Goal: Transaction & Acquisition: Purchase product/service

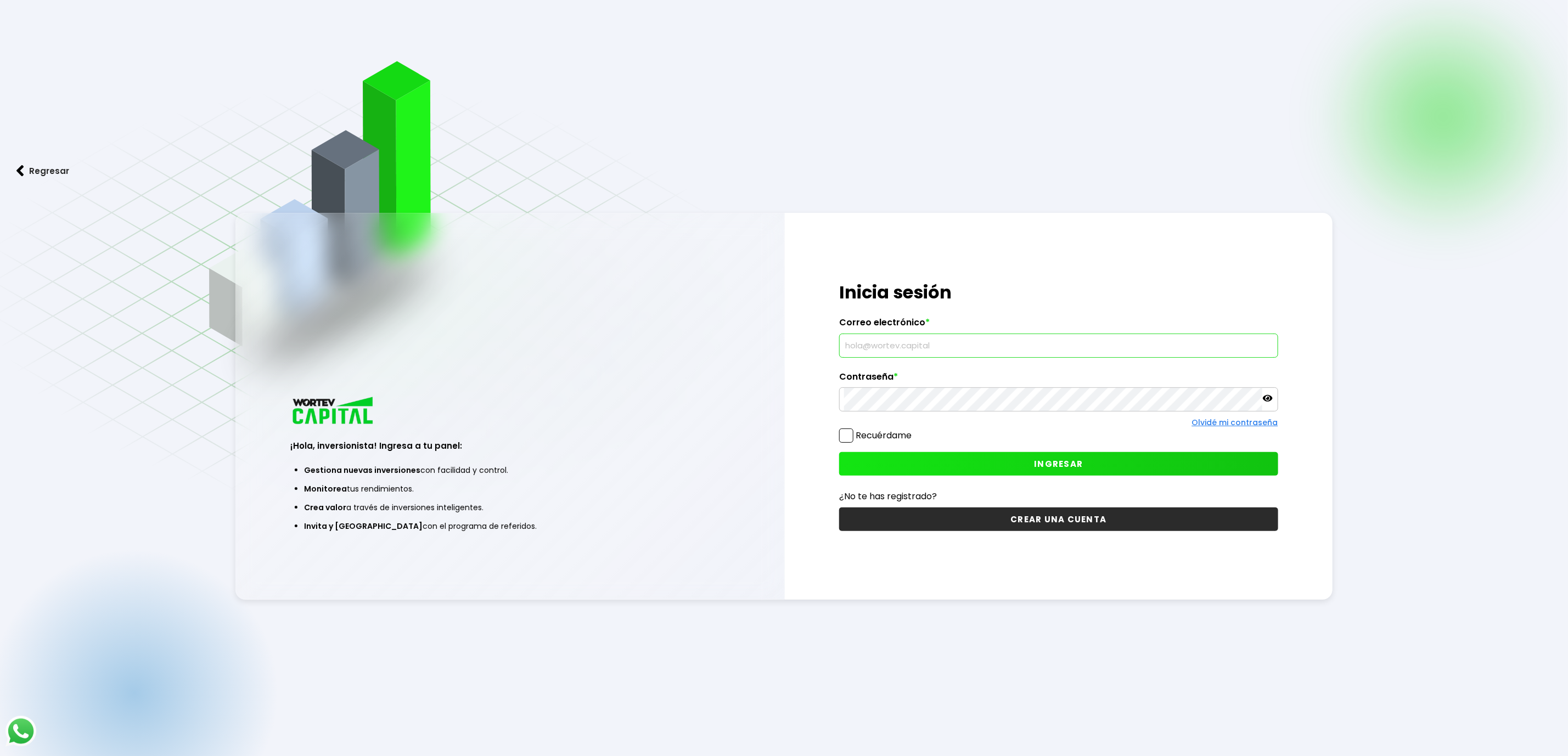
click at [947, 341] on input "text" at bounding box center [1059, 346] width 429 height 23
type input "[EMAIL_ADDRESS][DOMAIN_NAME]"
click at [1060, 464] on span "INGRESAR" at bounding box center [1059, 464] width 49 height 12
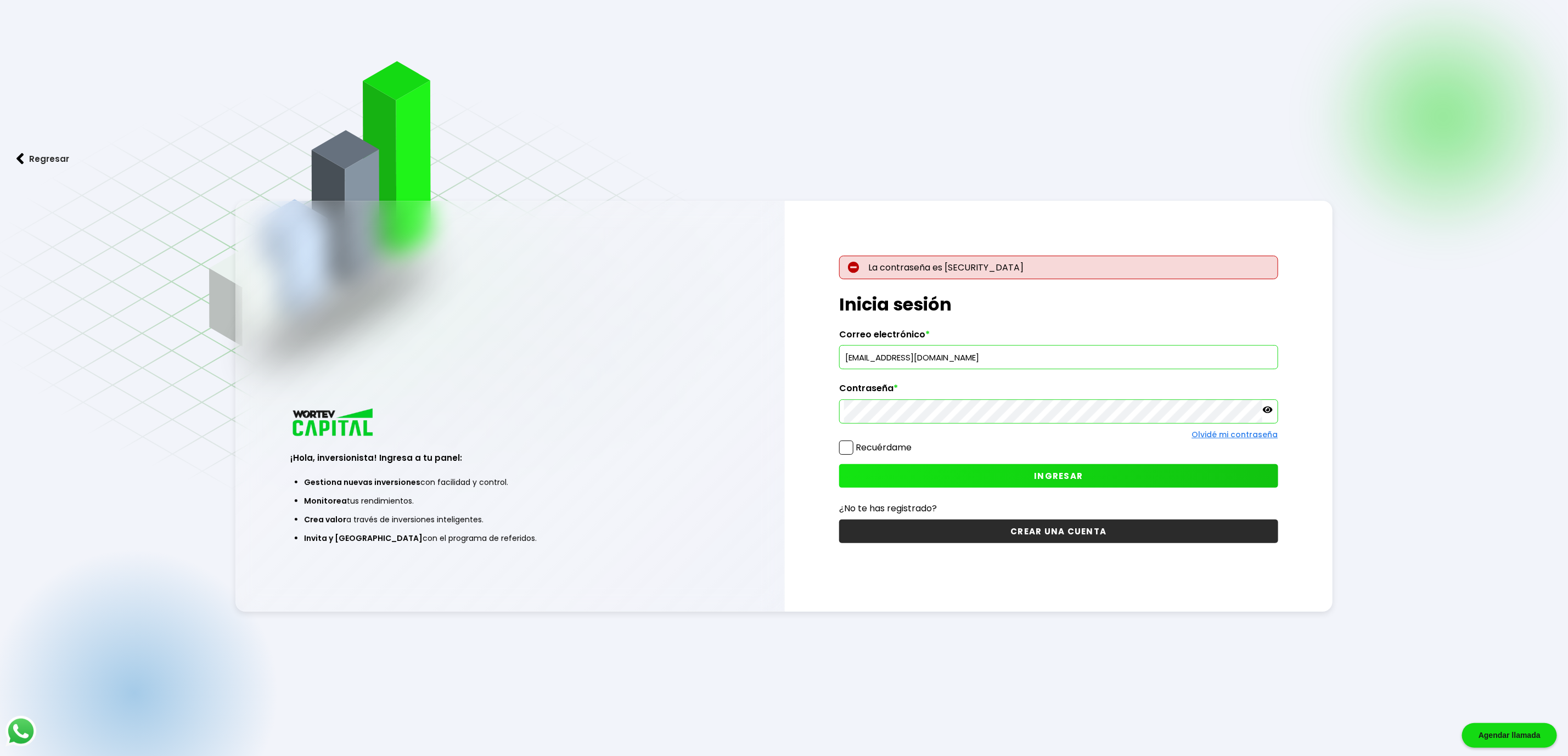
click at [1013, 475] on button "INGRESAR" at bounding box center [1059, 476] width 438 height 24
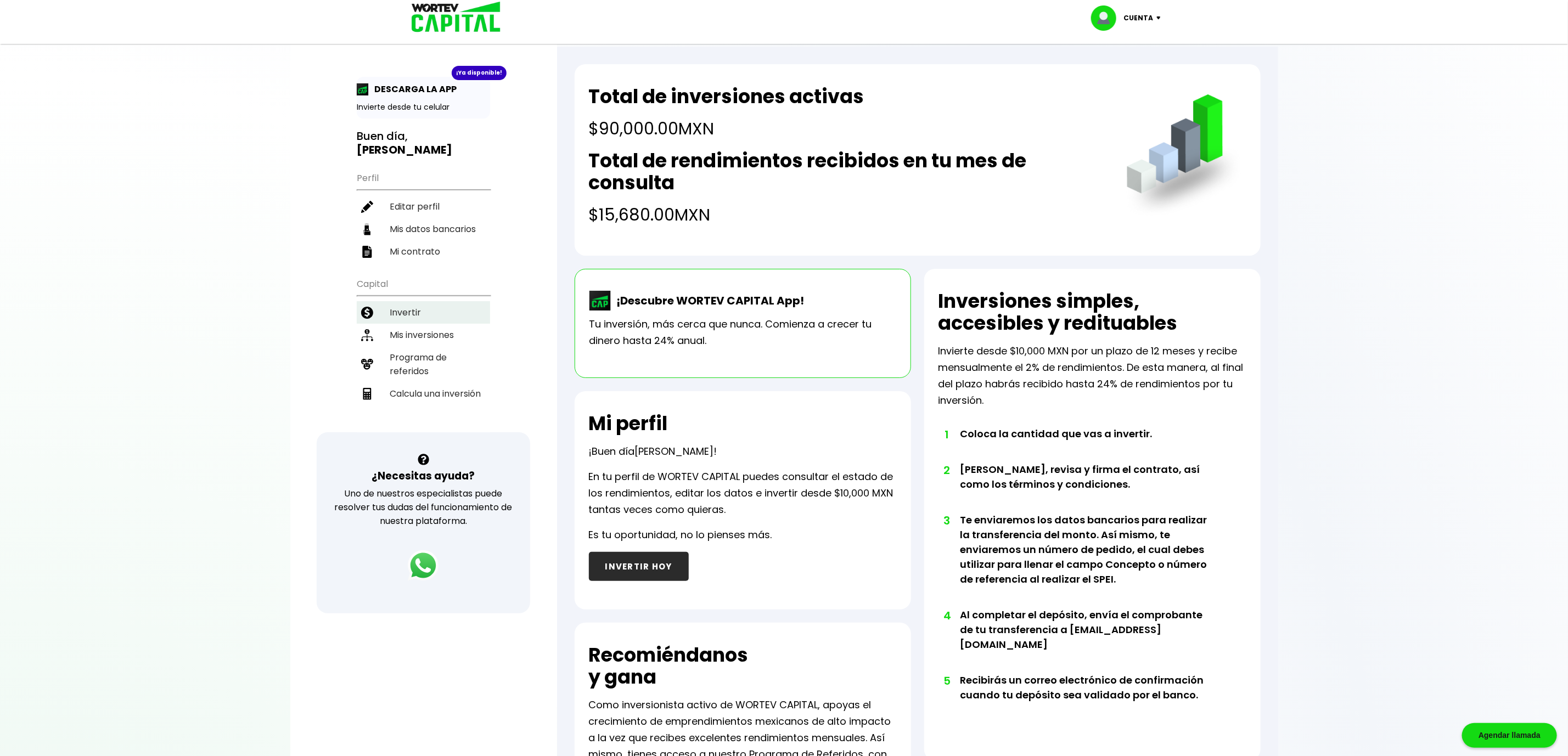
click at [418, 302] on li "Invertir" at bounding box center [423, 312] width 133 height 23
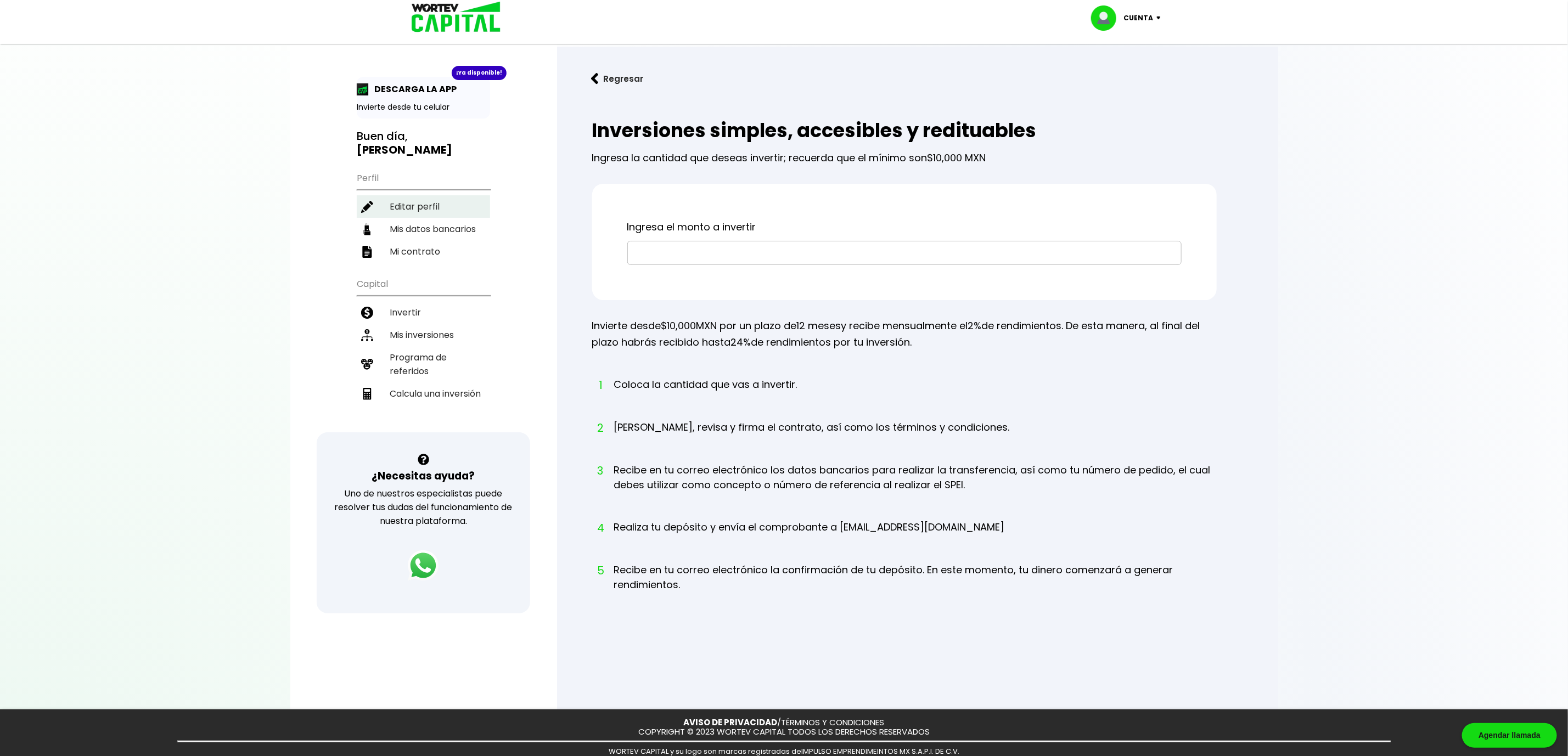
click at [435, 195] on li "Editar perfil" at bounding box center [423, 206] width 133 height 23
select select "Hombre"
select select "Licenciatura"
select select "TL"
select select "BBVA Bancomer"
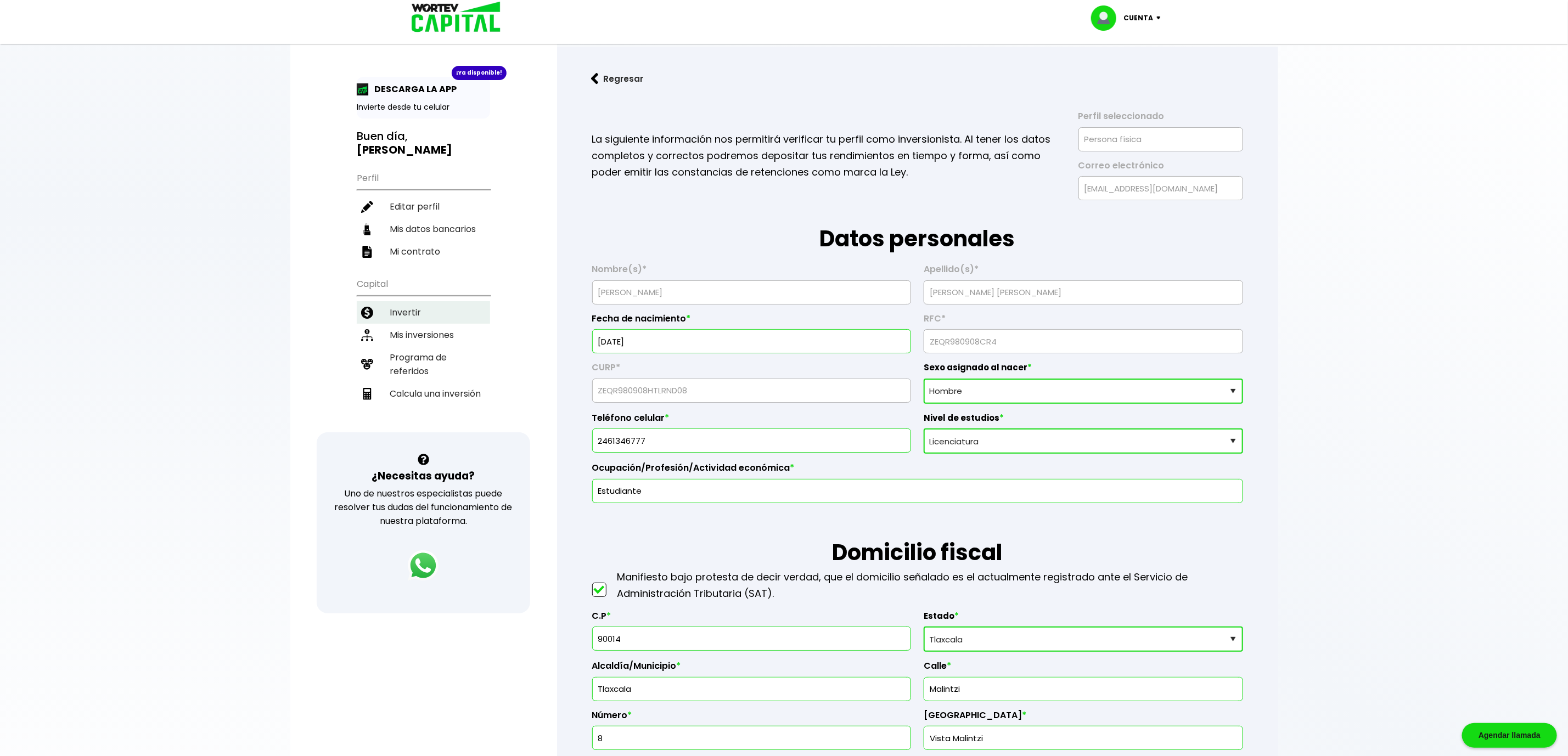
click at [408, 301] on li "Invertir" at bounding box center [423, 312] width 133 height 23
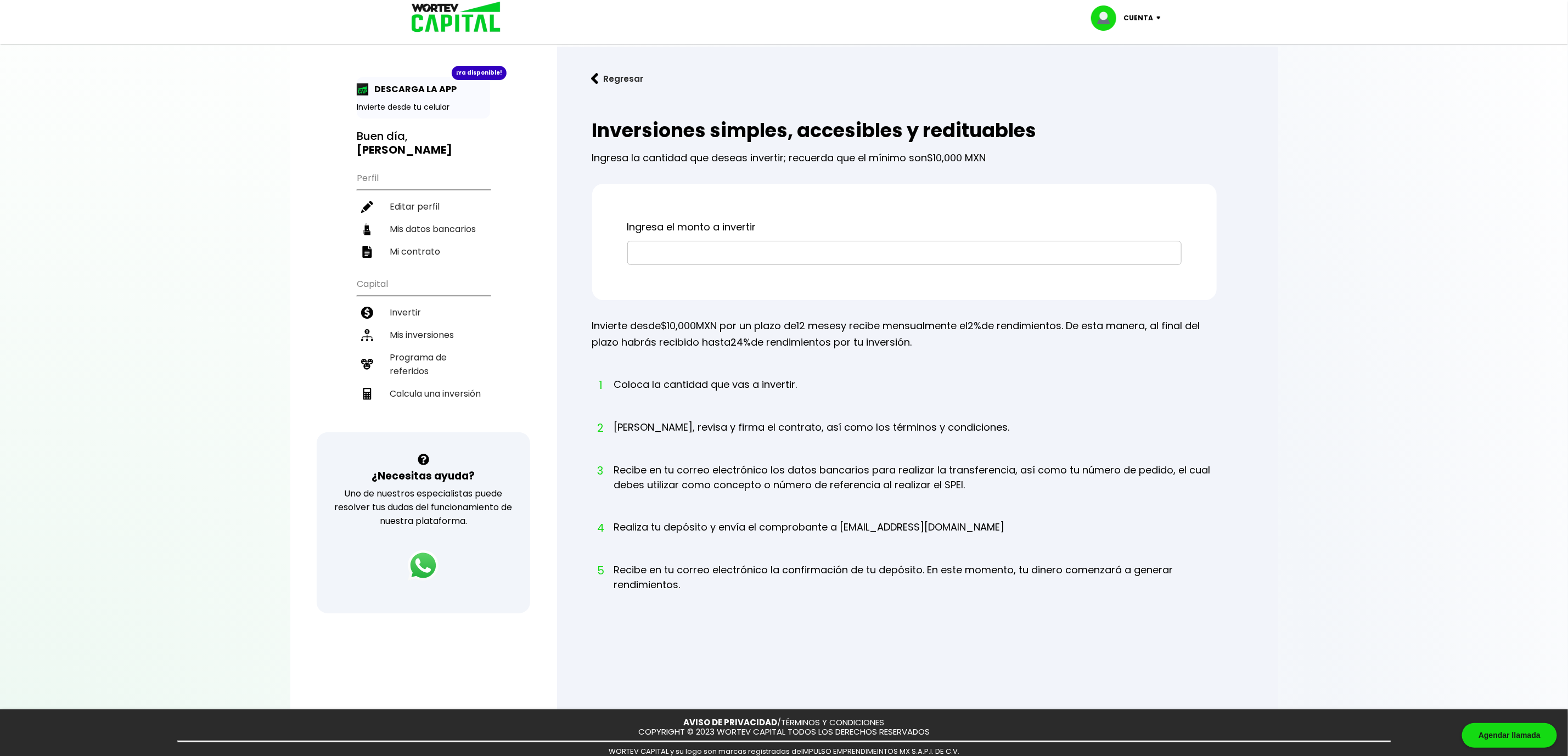
click at [610, 77] on button "Regresar" at bounding box center [617, 79] width 86 height 29
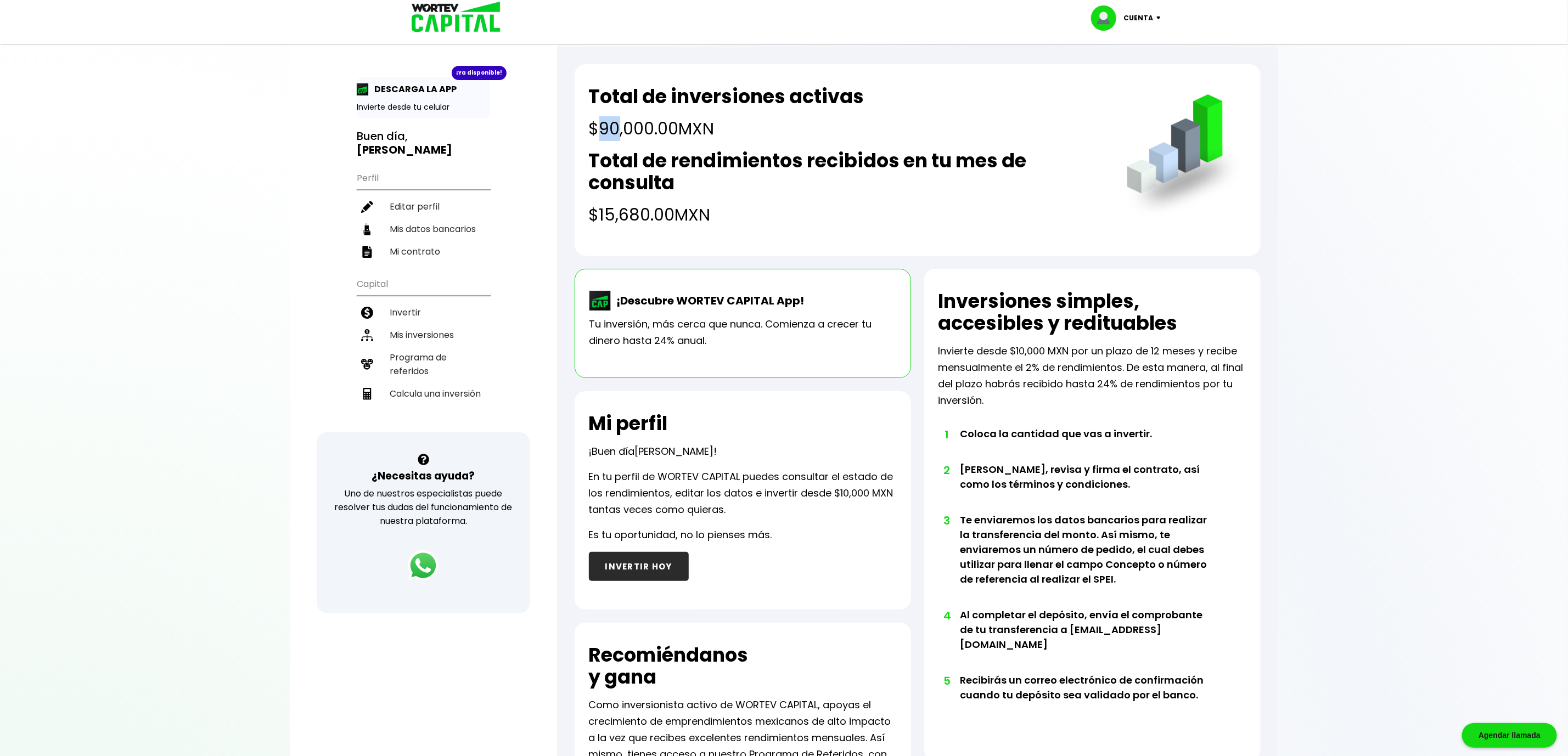
drag, startPoint x: 603, startPoint y: 129, endPoint x: 619, endPoint y: 130, distance: 16.0
click at [619, 130] on h4 "$90,000.00 MXN" at bounding box center [726, 128] width 276 height 25
click at [634, 125] on h4 "$90,000.00 MXN" at bounding box center [726, 128] width 276 height 25
click at [656, 215] on h4 "$15,680.00 MXN" at bounding box center [846, 215] width 516 height 25
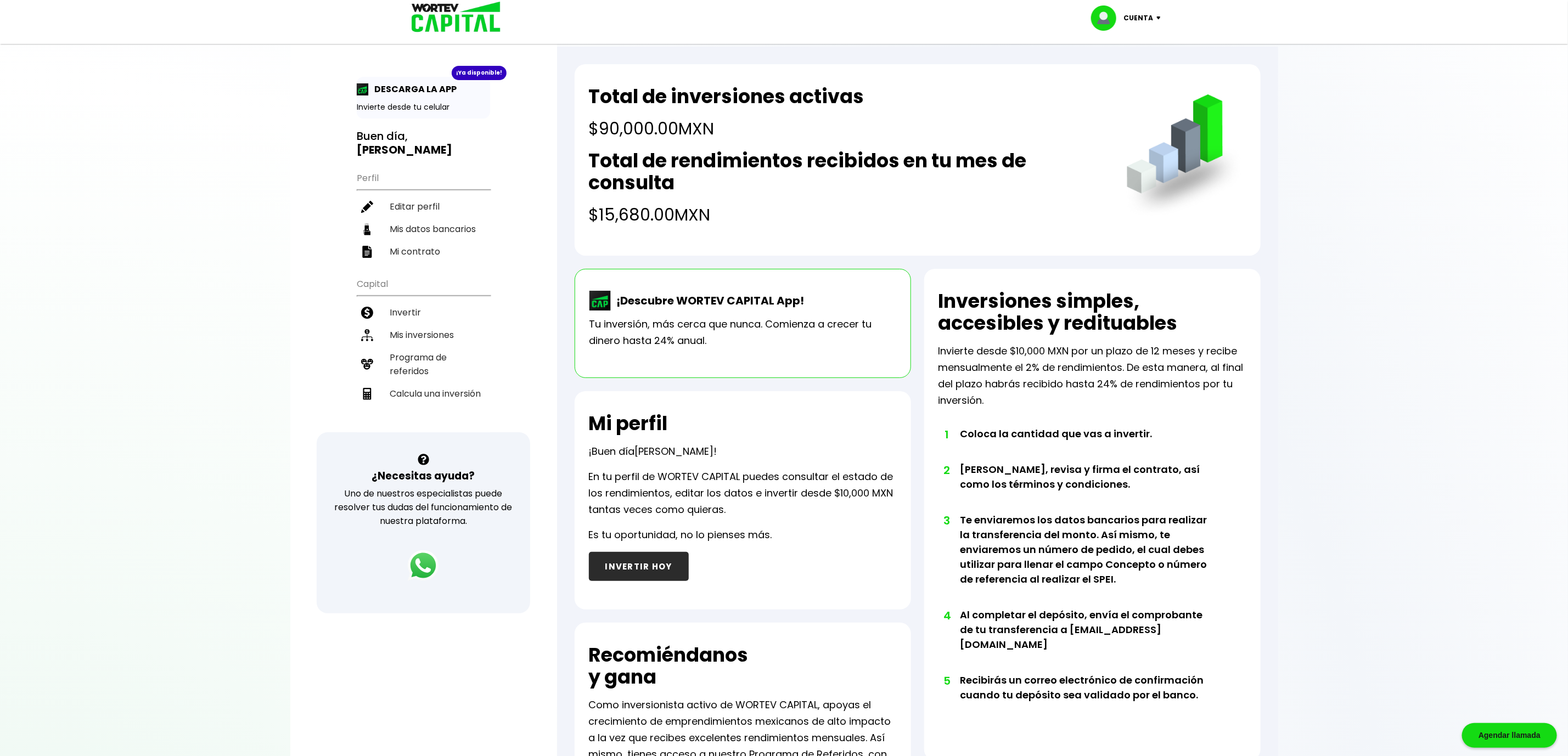
click at [761, 488] on p "En tu perfil de WORTEV CAPITAL puedes consultar el estado de los rendimientos, …" at bounding box center [743, 493] width 308 height 49
